Goal: Task Accomplishment & Management: Complete application form

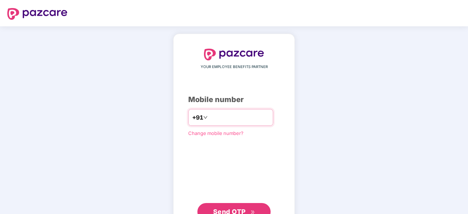
click at [212, 112] on input "number" at bounding box center [239, 118] width 60 height 12
type input "**********"
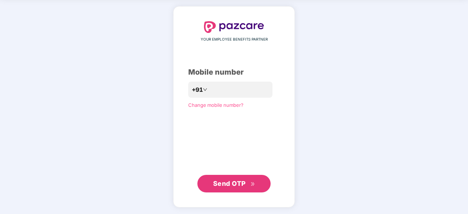
click at [233, 186] on span "Send OTP" at bounding box center [229, 184] width 33 height 8
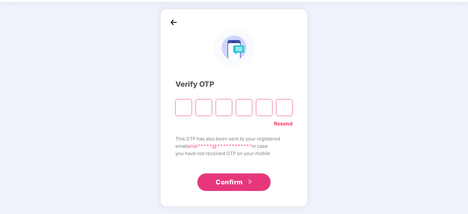
scroll to position [24, 0]
type input "*"
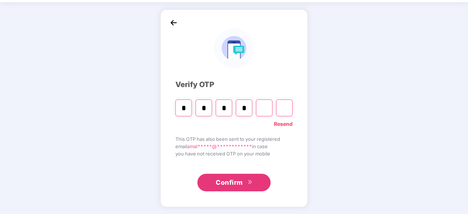
type input "*"
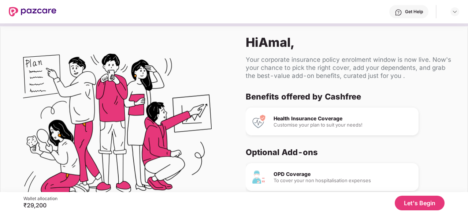
click at [325, 127] on div "Customise your plan to suit your needs!" at bounding box center [342, 125] width 139 height 5
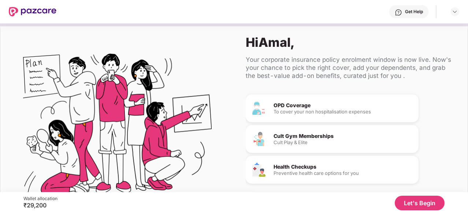
click at [417, 194] on div "Wallet allocation ₹29,200 Let's Begin" at bounding box center [233, 203] width 421 height 22
click at [417, 199] on button "Let's Begin" at bounding box center [420, 203] width 50 height 15
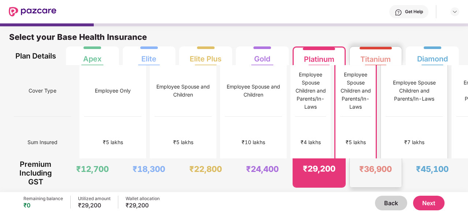
click at [385, 117] on div "₹7 lakhs" at bounding box center [413, 143] width 57 height 52
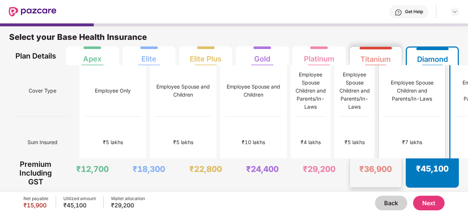
click at [383, 104] on div "Employee Spouse Children and Parents/In-Laws" at bounding box center [411, 91] width 57 height 52
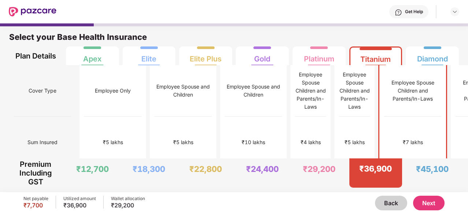
click at [384, 79] on div "Employee Spouse Children and Parents/In-Laws" at bounding box center [412, 91] width 57 height 24
click at [384, 139] on div "₹7 lakhs" at bounding box center [412, 143] width 57 height 52
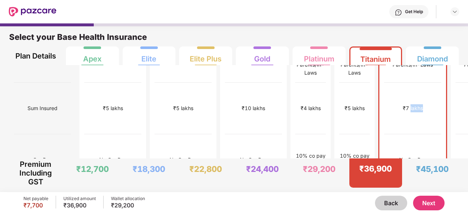
scroll to position [0, 0]
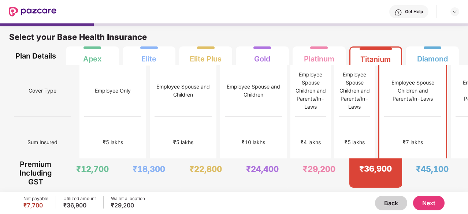
click at [403, 138] on div "₹7 lakhs" at bounding box center [413, 142] width 20 height 8
click at [339, 102] on div "Employee Spouse Children and Parents/In-Laws" at bounding box center [354, 91] width 31 height 40
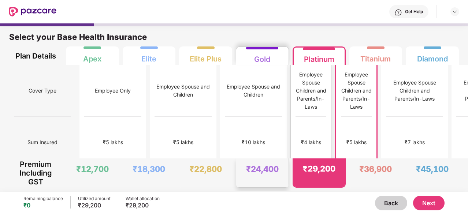
click at [295, 118] on div "₹4 lakhs" at bounding box center [310, 143] width 31 height 52
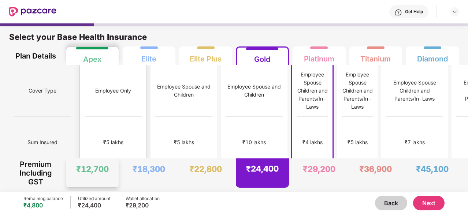
click at [92, 122] on div "₹5 lakhs" at bounding box center [113, 143] width 57 height 52
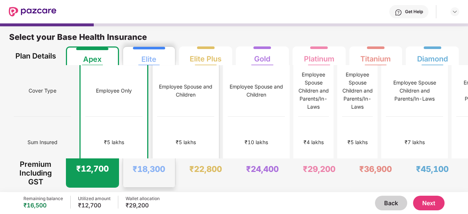
click at [176, 138] on div "₹5 lakhs" at bounding box center [186, 142] width 20 height 8
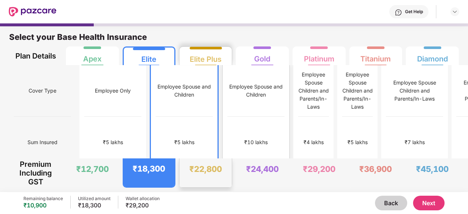
click at [227, 117] on div "₹10 lakhs" at bounding box center [255, 143] width 57 height 52
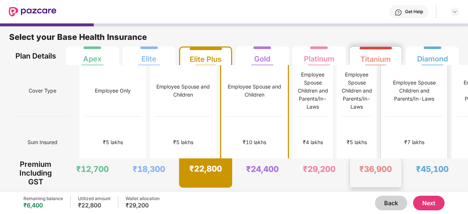
click at [385, 103] on div "Employee Spouse Children and Parents/In-Laws" at bounding box center [413, 91] width 57 height 52
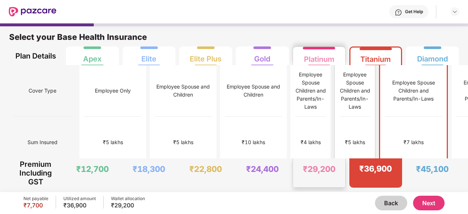
click at [339, 97] on div "Employee Spouse Children and Parents/In-Laws" at bounding box center [354, 91] width 31 height 40
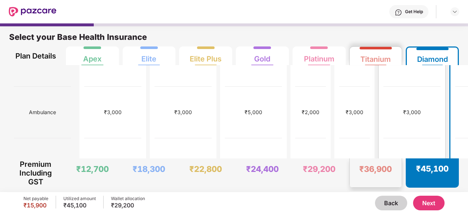
scroll to position [340, 0]
click at [383, 138] on div "+/-6" at bounding box center [411, 164] width 57 height 52
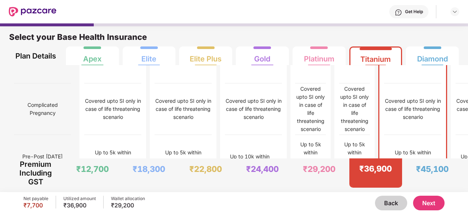
scroll to position [653, 0]
click at [339, 186] on div "N/A" at bounding box center [354, 212] width 31 height 52
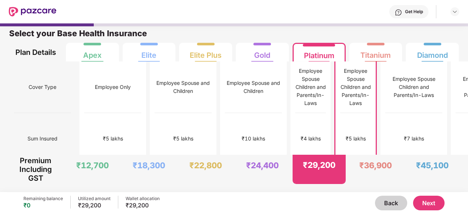
scroll to position [0, 0]
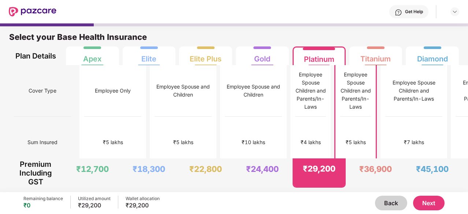
click at [437, 202] on button "Next" at bounding box center [428, 203] width 31 height 15
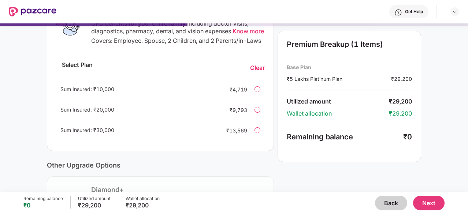
scroll to position [143, 0]
click at [258, 92] on div at bounding box center [257, 89] width 6 height 6
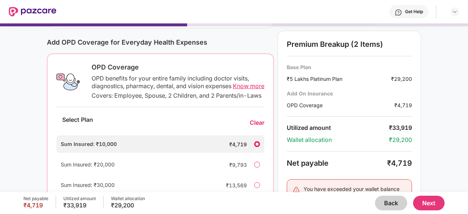
scroll to position [87, 0]
click at [242, 86] on span "Know more" at bounding box center [248, 86] width 31 height 7
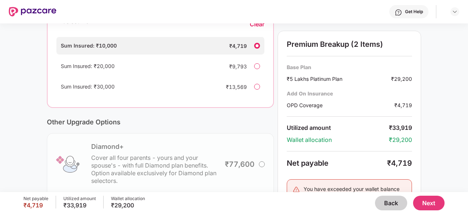
scroll to position [211, 0]
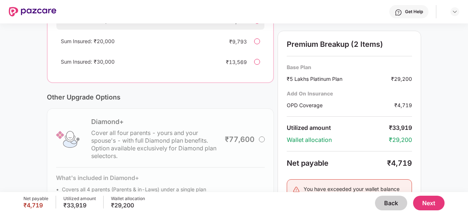
click at [427, 200] on button "Next" at bounding box center [428, 203] width 31 height 15
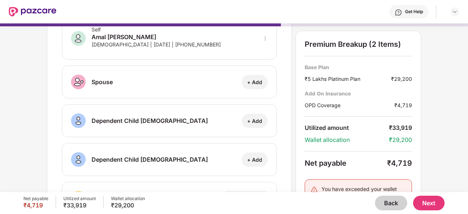
scroll to position [0, 0]
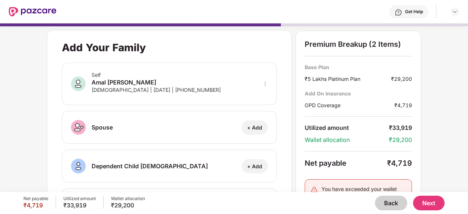
click at [265, 82] on icon "more" at bounding box center [264, 83] width 5 height 5
click at [229, 67] on div "Self Amal Prince Jose Male | 20 Oct 1998 | +917356452001" at bounding box center [169, 84] width 215 height 42
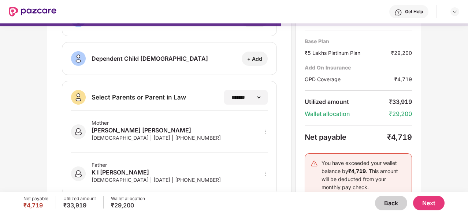
scroll to position [134, 0]
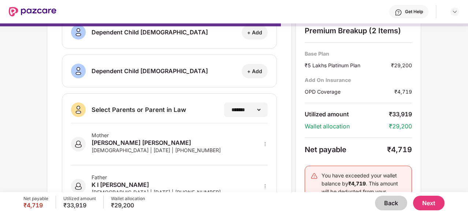
click at [183, 135] on div "Mother" at bounding box center [156, 135] width 129 height 6
click at [162, 176] on div "Father" at bounding box center [156, 177] width 129 height 6
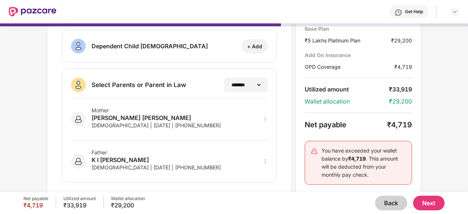
scroll to position [158, 0]
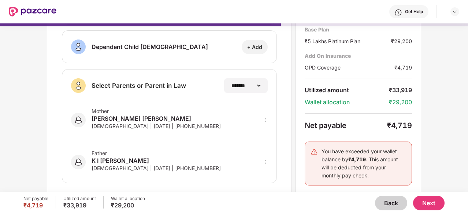
click at [430, 202] on button "Next" at bounding box center [428, 203] width 31 height 15
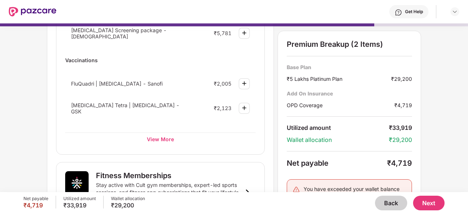
scroll to position [143, 0]
click at [169, 132] on div "View More" at bounding box center [160, 138] width 190 height 13
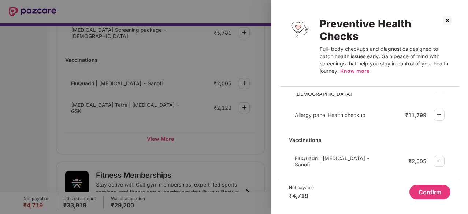
scroll to position [305, 0]
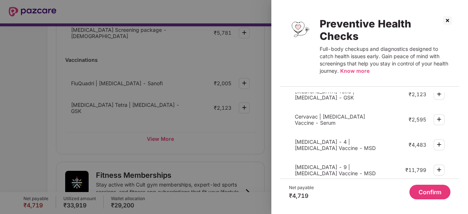
click at [444, 22] on img at bounding box center [447, 21] width 12 height 12
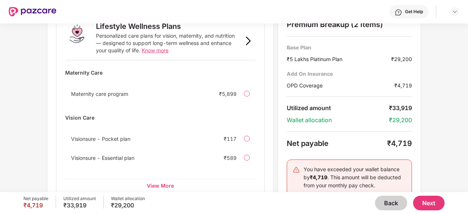
scroll to position [519, 0]
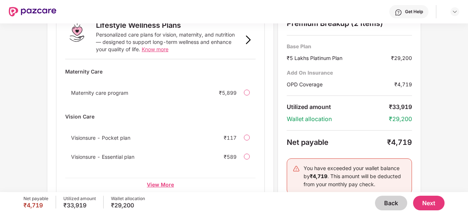
click at [159, 178] on div "View More" at bounding box center [160, 184] width 190 height 13
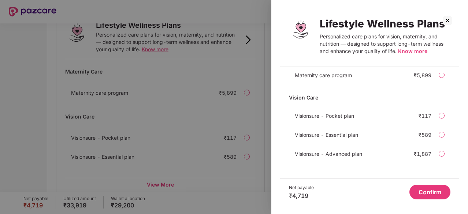
scroll to position [21, 0]
click at [446, 19] on img at bounding box center [447, 21] width 12 height 12
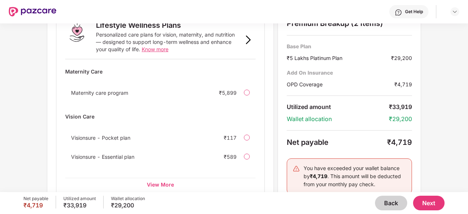
click at [429, 202] on button "Next" at bounding box center [428, 203] width 31 height 15
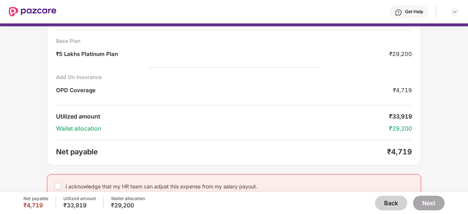
scroll to position [47, 0]
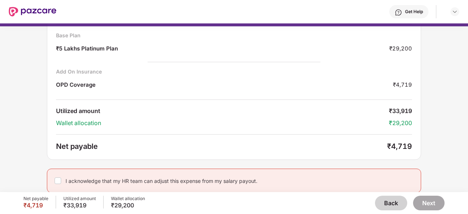
click at [60, 179] on div "I acknowledge that my HR team can adjust this expense from my salary payout." at bounding box center [234, 181] width 374 height 24
click at [434, 205] on button "Next" at bounding box center [428, 203] width 31 height 15
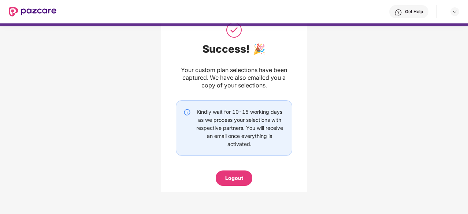
scroll to position [49, 0]
